Goal: Information Seeking & Learning: Learn about a topic

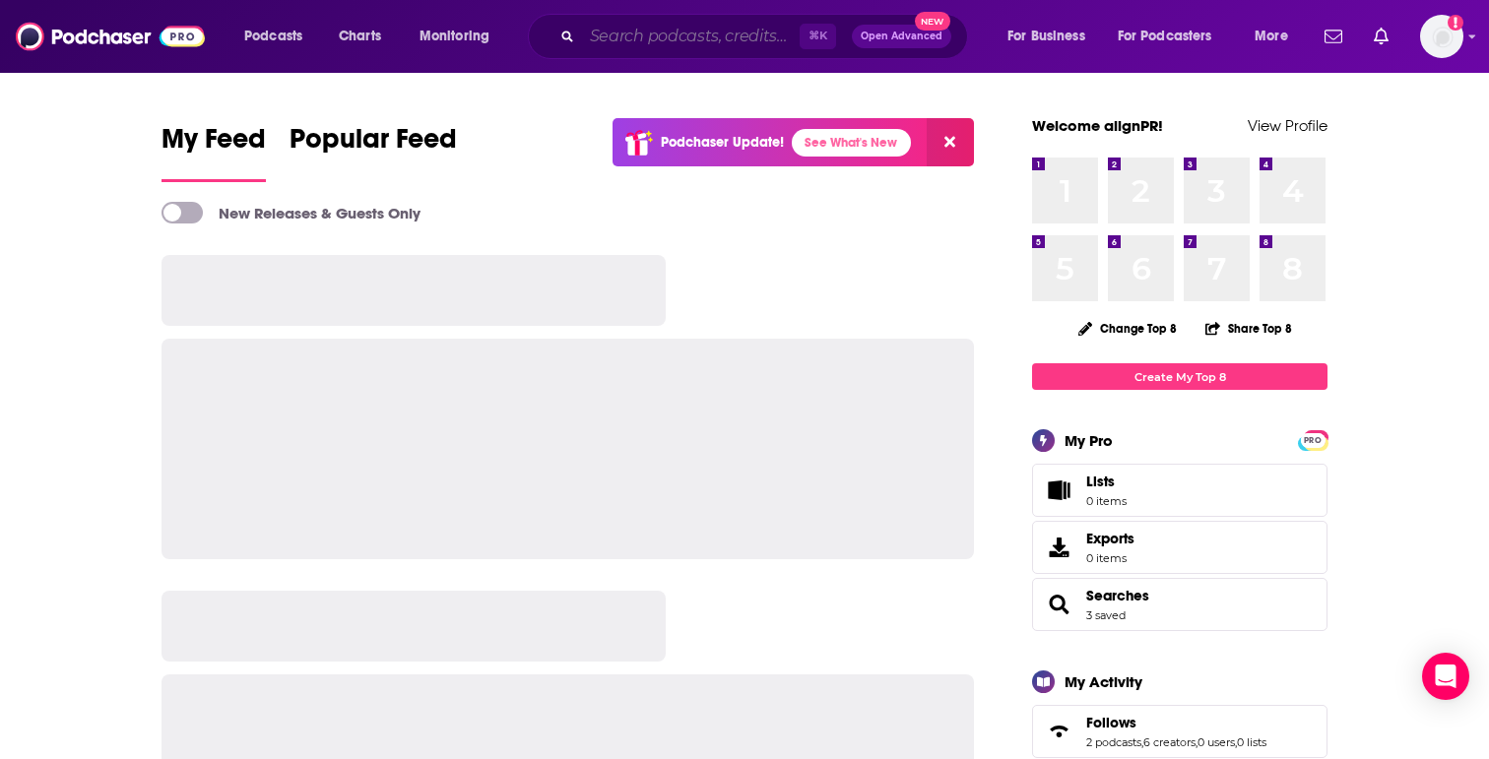
click at [612, 33] on input "Search podcasts, credits, & more..." at bounding box center [691, 37] width 218 height 32
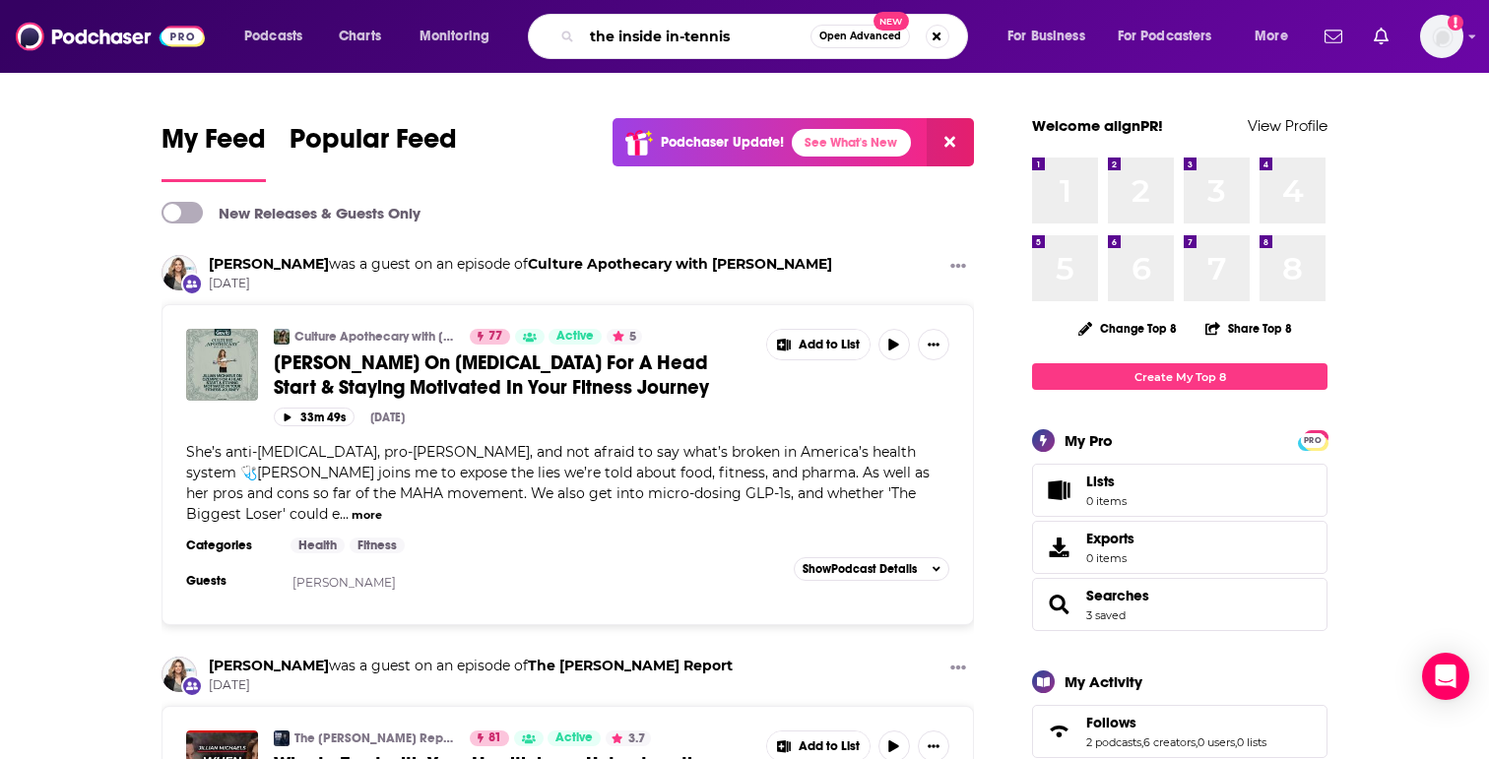
type input "the inside in-tennis"
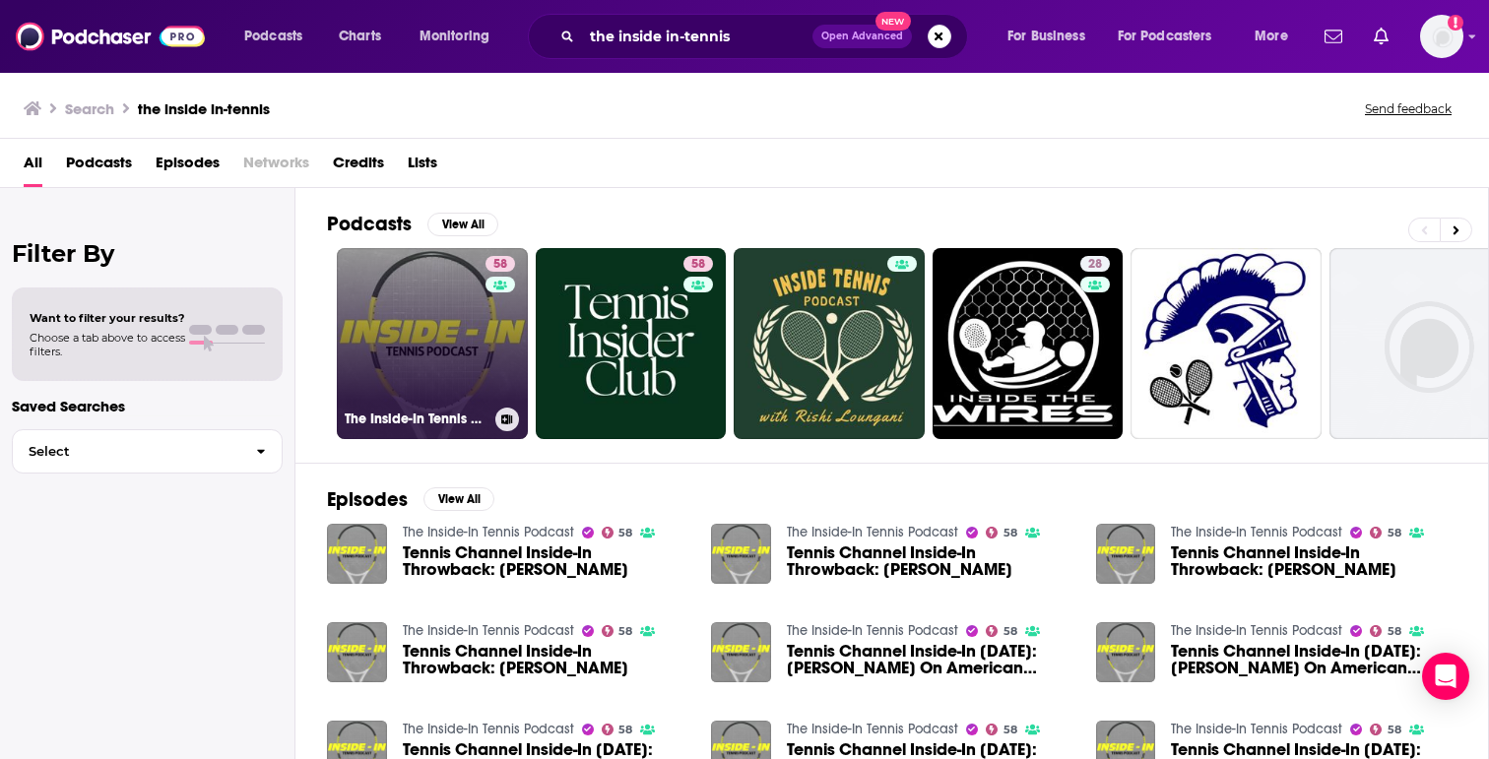
click at [432, 373] on link "58 The Inside-In Tennis Podcast" at bounding box center [432, 343] width 191 height 191
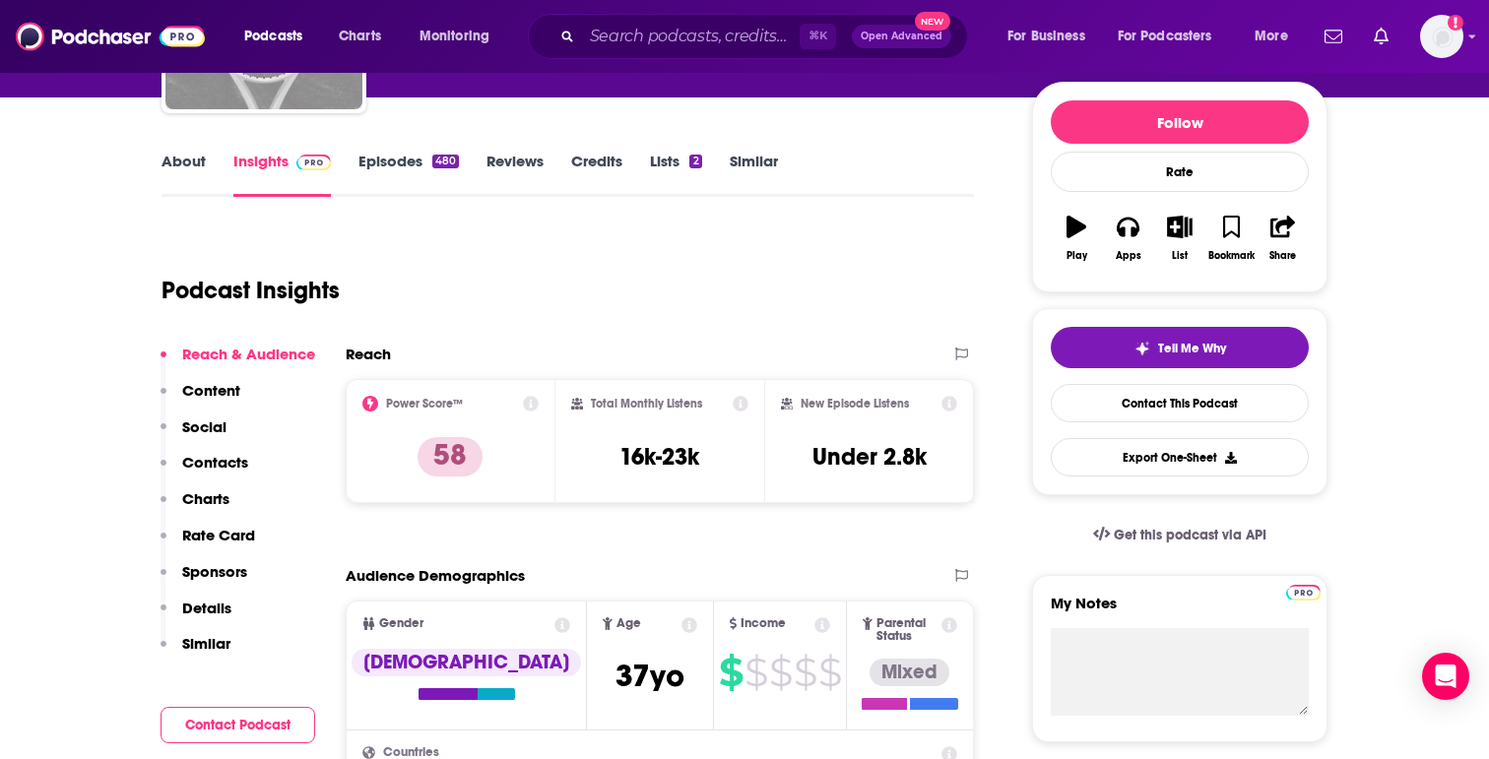
scroll to position [225, 0]
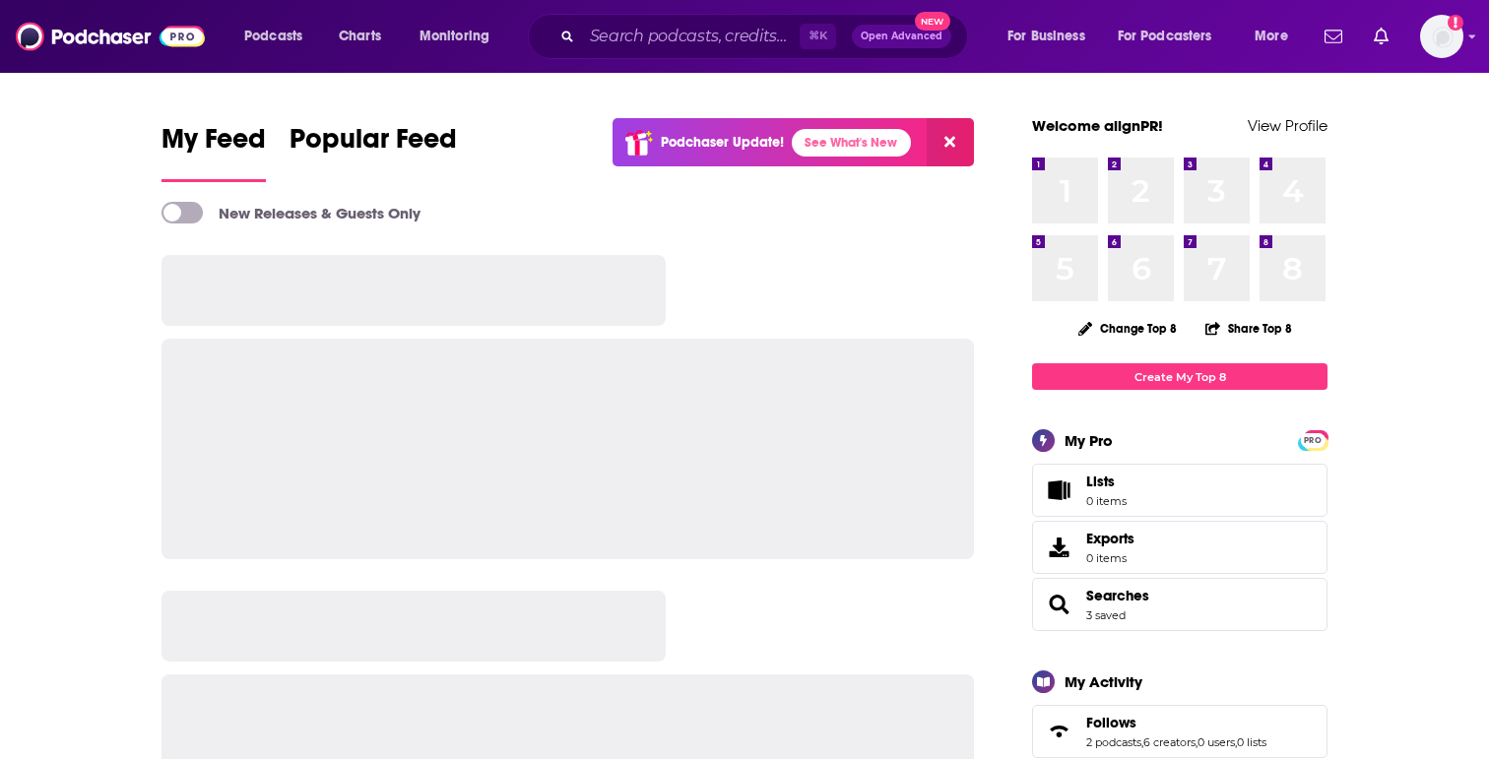
click at [558, 32] on div "⌘ K Open Advanced New" at bounding box center [748, 36] width 440 height 45
click at [587, 32] on input "Search podcasts, credits, & more..." at bounding box center [691, 37] width 218 height 32
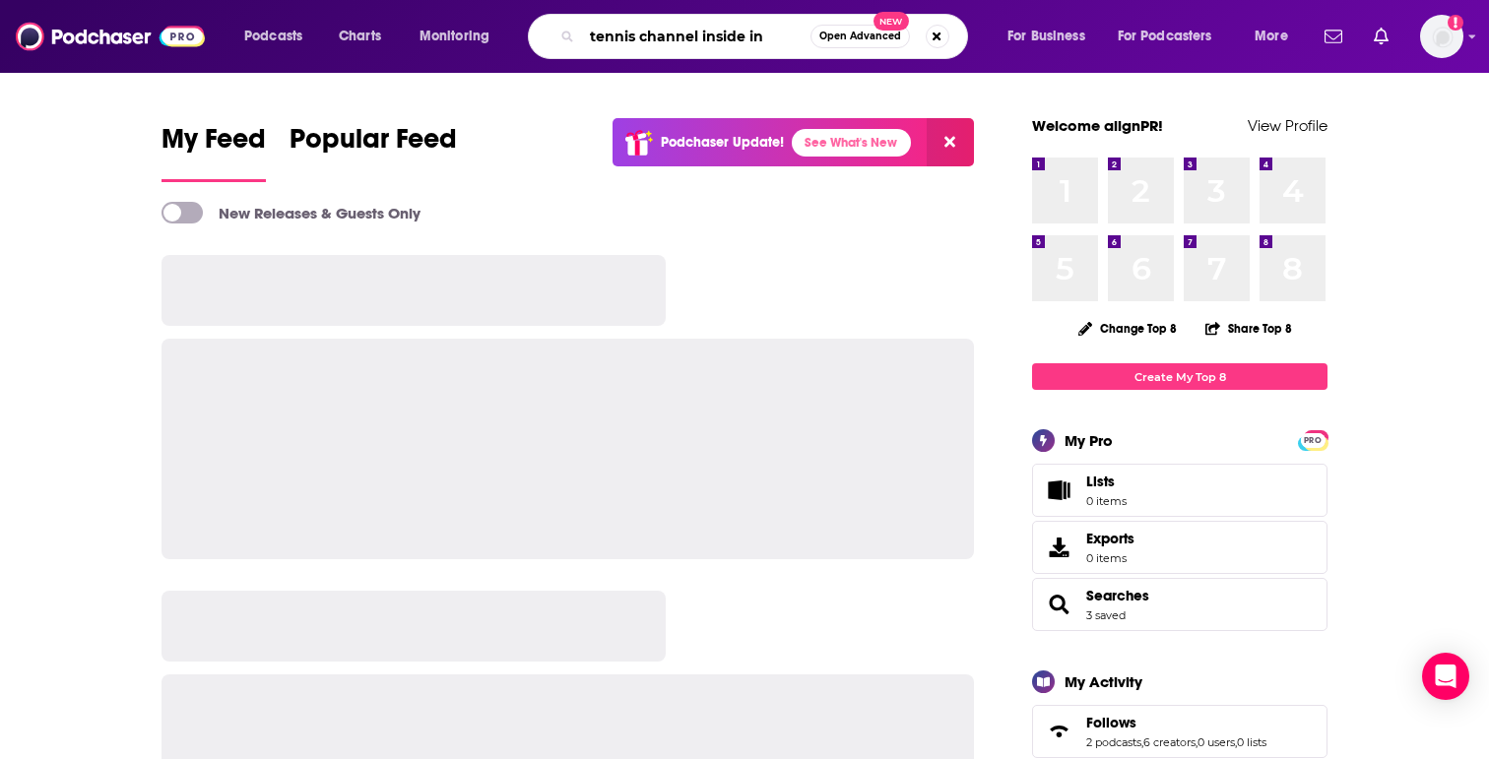
type input "tennis channel inside in"
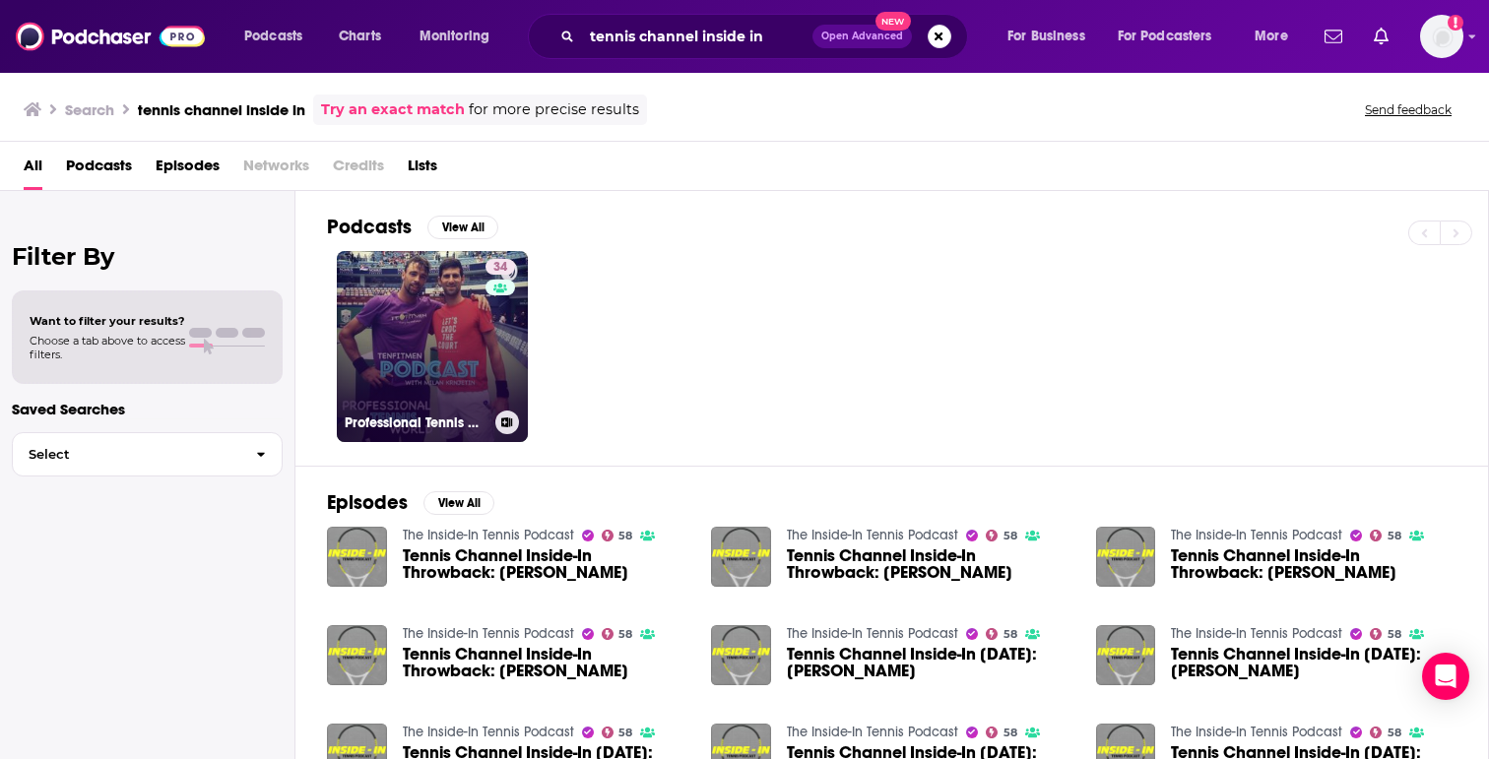
click at [402, 399] on link "34 Professional Tennis World - Mindset & Motivation" at bounding box center [432, 346] width 191 height 191
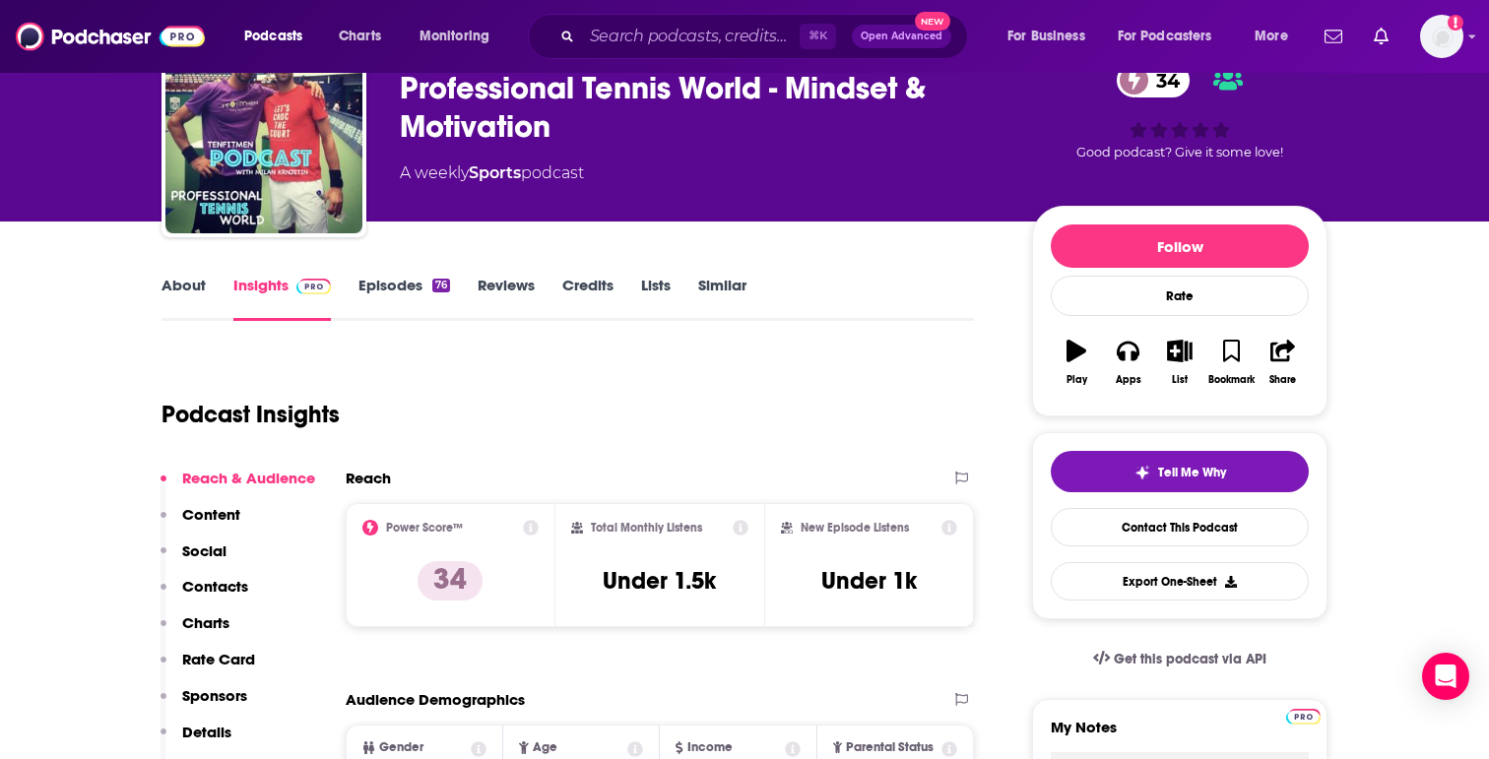
scroll to position [104, 0]
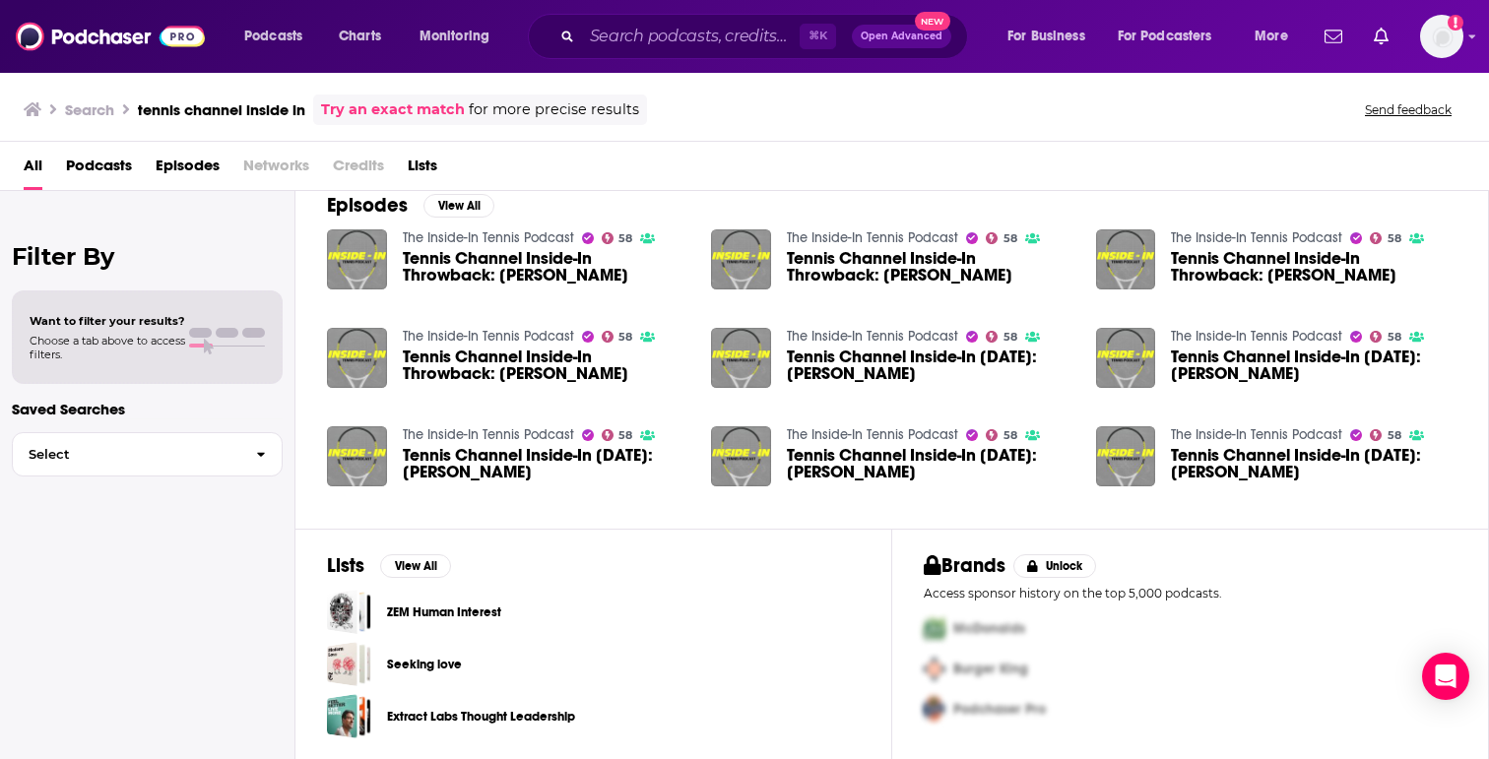
scroll to position [297, 0]
